Goal: Transaction & Acquisition: Purchase product/service

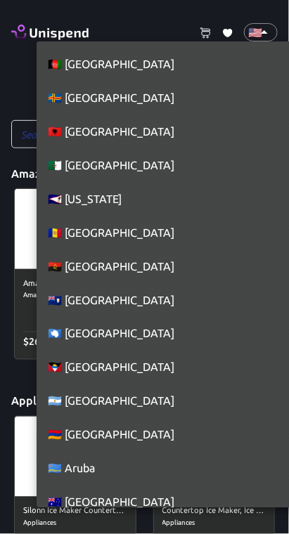
scroll to position [7646, 0]
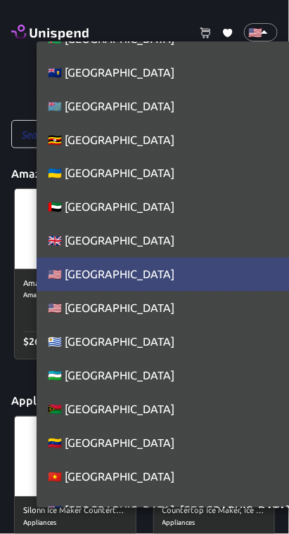
click at [82, 240] on li "🇬🇧 [GEOGRAPHIC_DATA]" at bounding box center [170, 241] width 266 height 34
type input "GB"
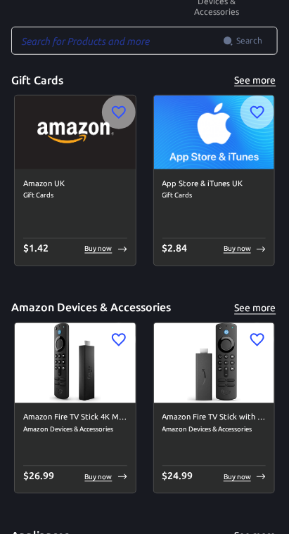
scroll to position [92, 0]
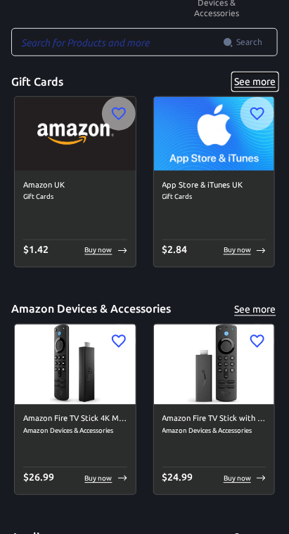
click at [268, 80] on button "See more" at bounding box center [255, 82] width 45 height 18
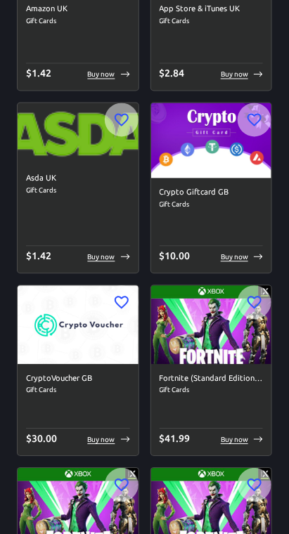
scroll to position [269, 0]
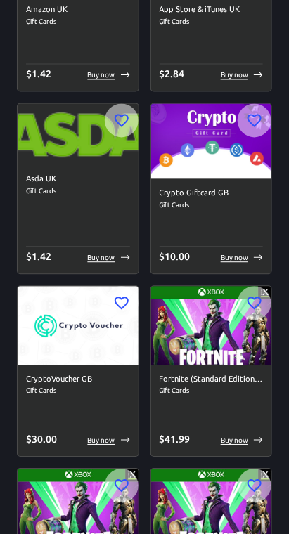
click at [100, 182] on h6 "Asda UK" at bounding box center [78, 180] width 104 height 13
click at [53, 155] on img at bounding box center [78, 134] width 121 height 61
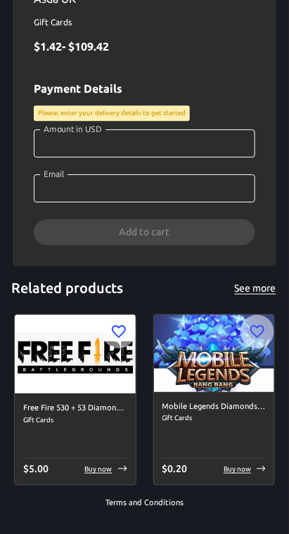
scroll to position [481, 0]
